Goal: Task Accomplishment & Management: Use online tool/utility

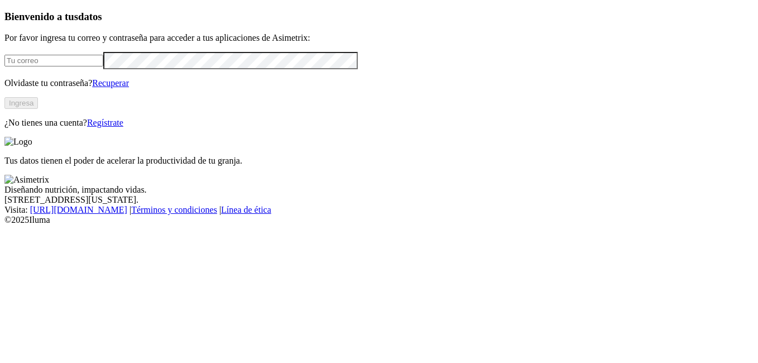
type input "[EMAIL_ADDRESS][PERSON_NAME][DOMAIN_NAME]"
click at [38, 109] on button "Ingresa" at bounding box center [21, 103] width 34 height 12
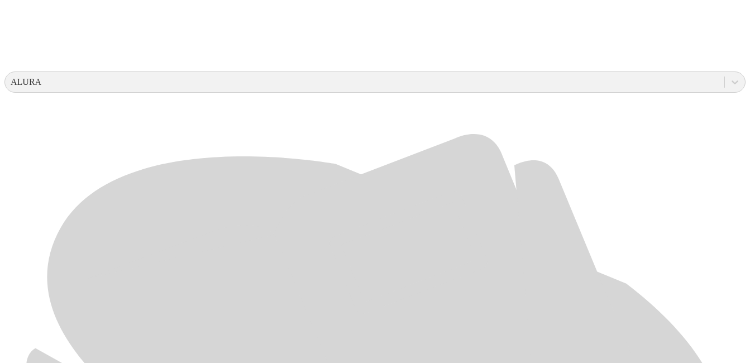
scroll to position [447, 0]
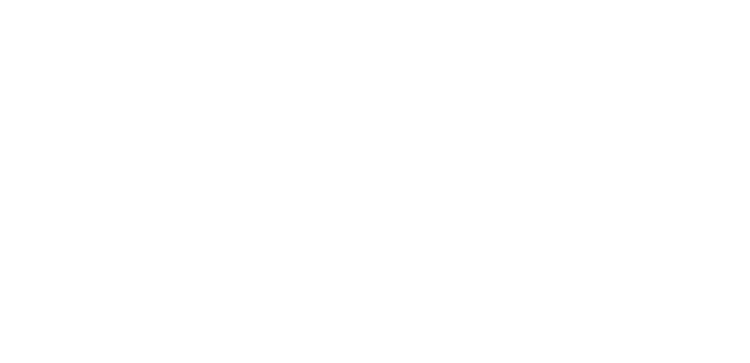
scroll to position [0, 0]
